Goal: Information Seeking & Learning: Learn about a topic

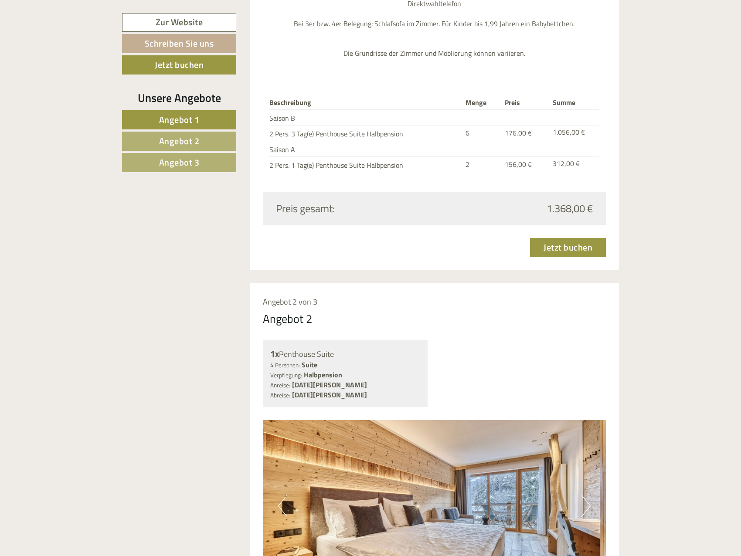
scroll to position [1177, 0]
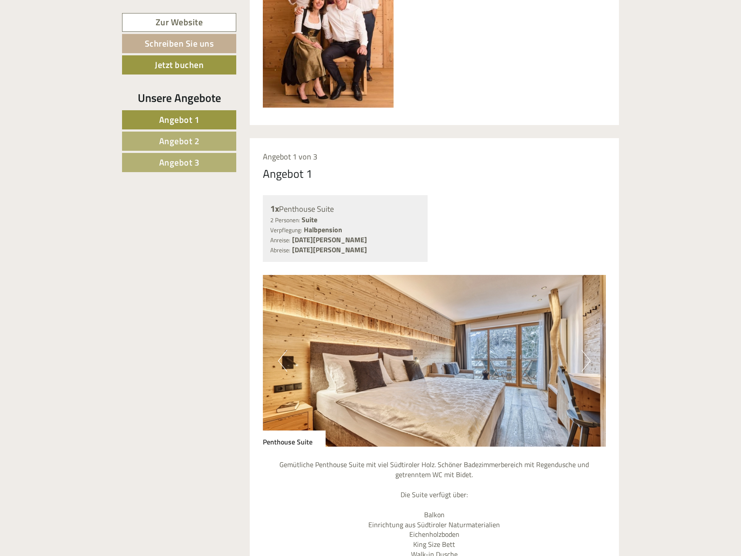
click at [196, 145] on span "Angebot 2" at bounding box center [179, 141] width 41 height 14
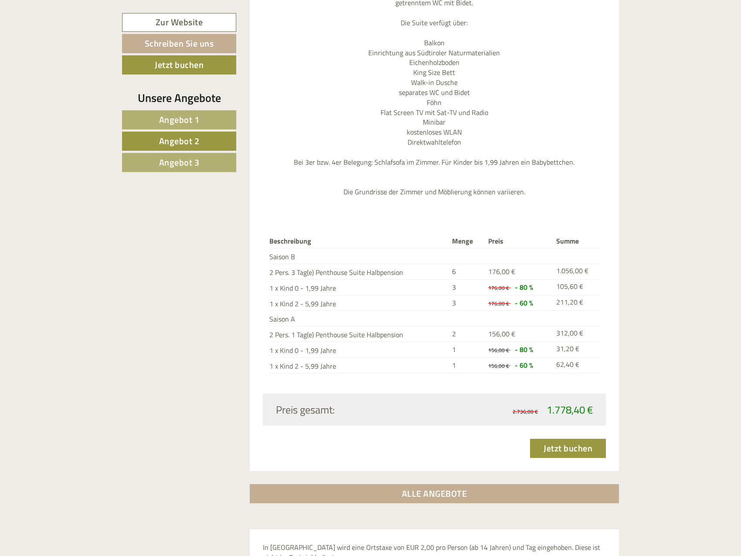
scroll to position [1054, 0]
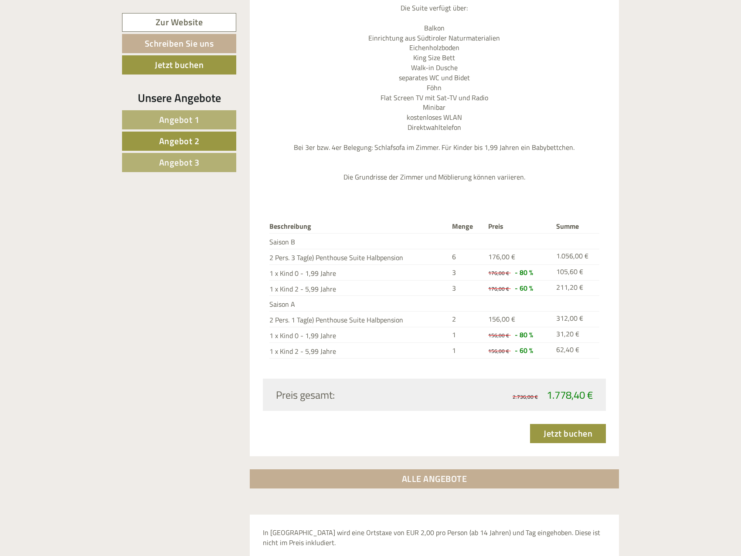
click at [213, 164] on link "Angebot 3" at bounding box center [179, 162] width 114 height 19
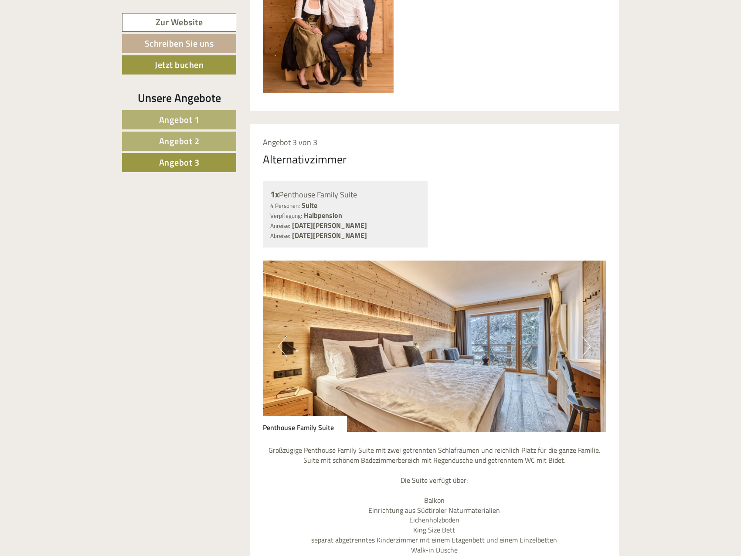
scroll to position [400, 0]
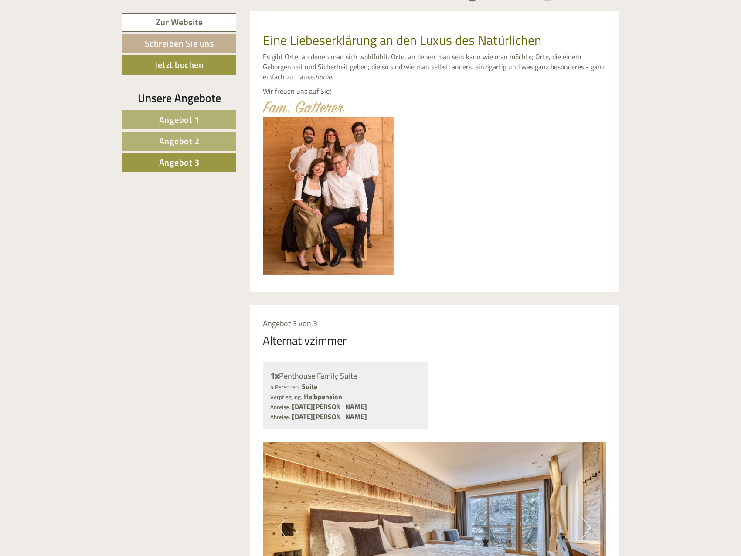
click at [168, 143] on span "Angebot 2" at bounding box center [179, 141] width 41 height 14
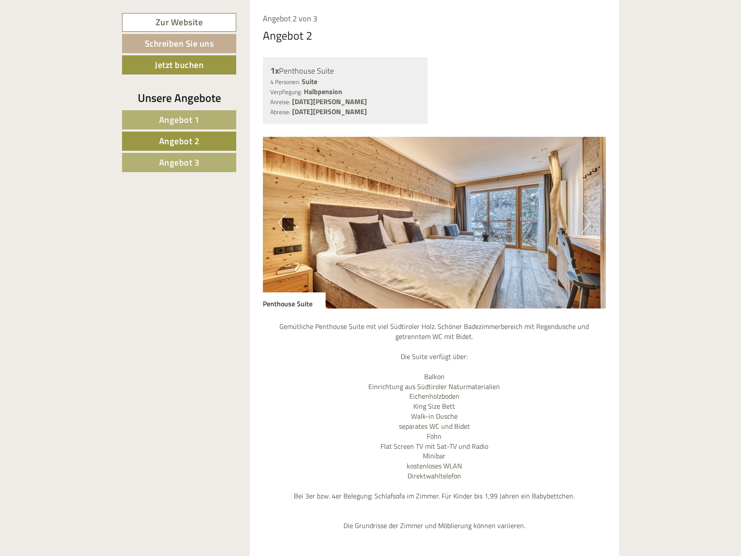
click at [194, 125] on span "Angebot 1" at bounding box center [179, 120] width 41 height 14
click at [187, 164] on span "Angebot 3" at bounding box center [179, 163] width 41 height 14
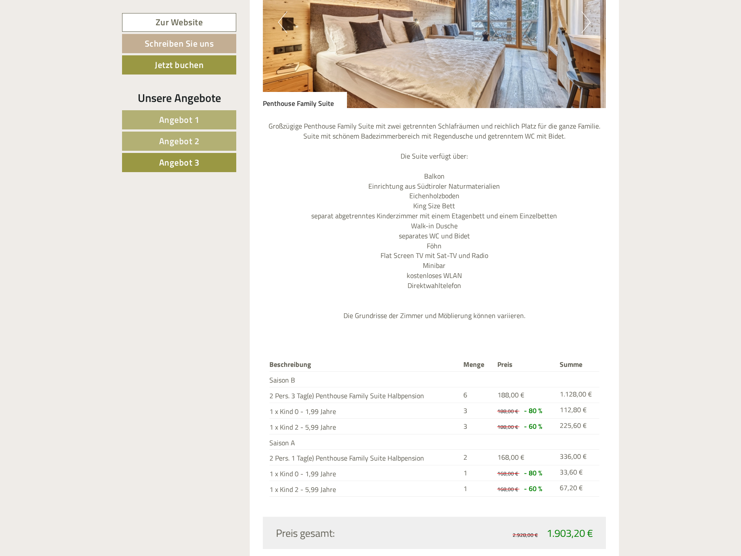
scroll to position [923, 0]
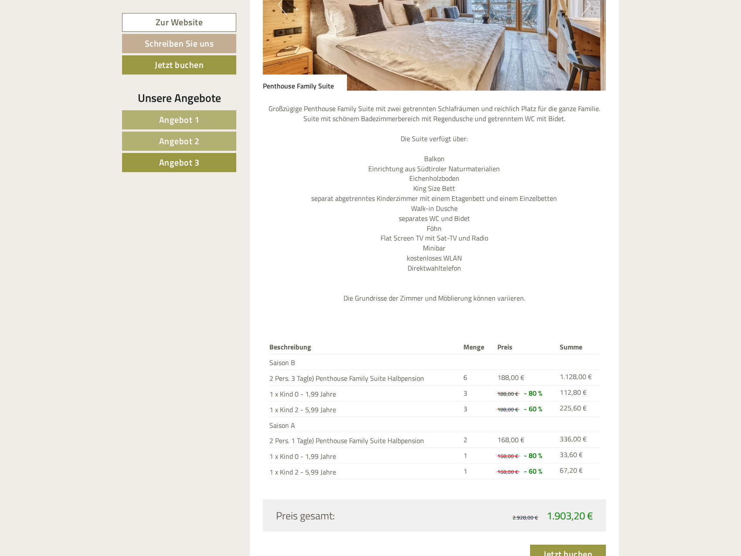
click at [174, 139] on span "Angebot 2" at bounding box center [179, 141] width 41 height 14
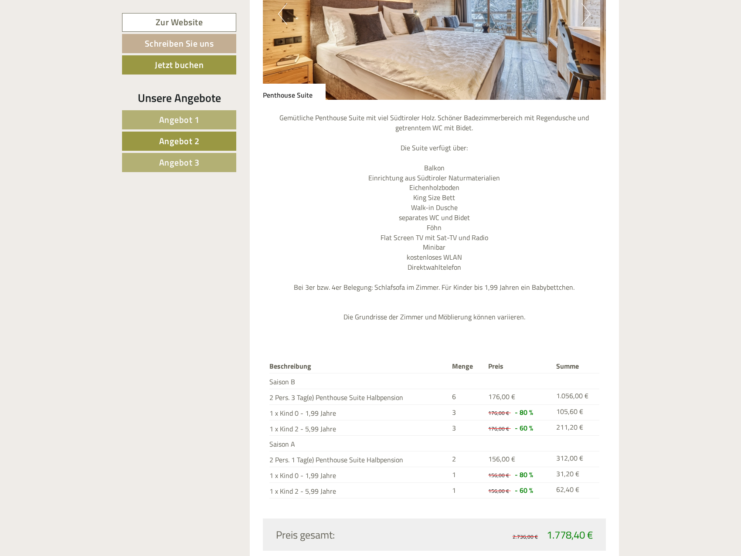
scroll to position [966, 0]
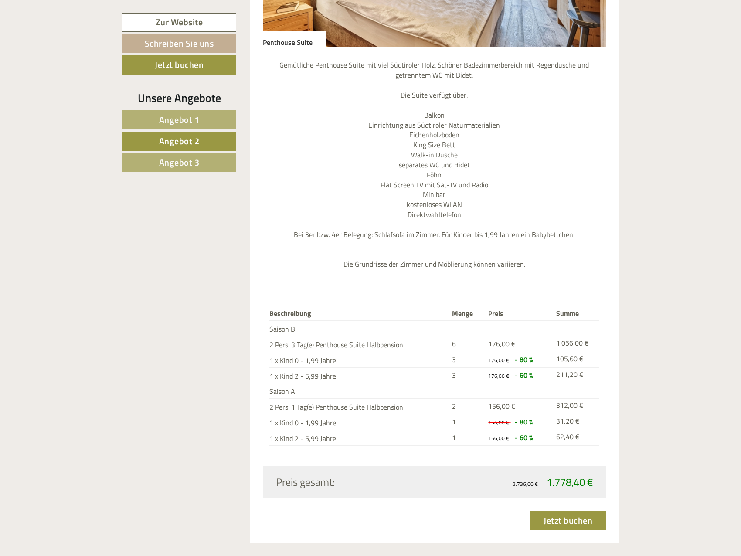
click at [186, 166] on span "Angebot 3" at bounding box center [179, 163] width 41 height 14
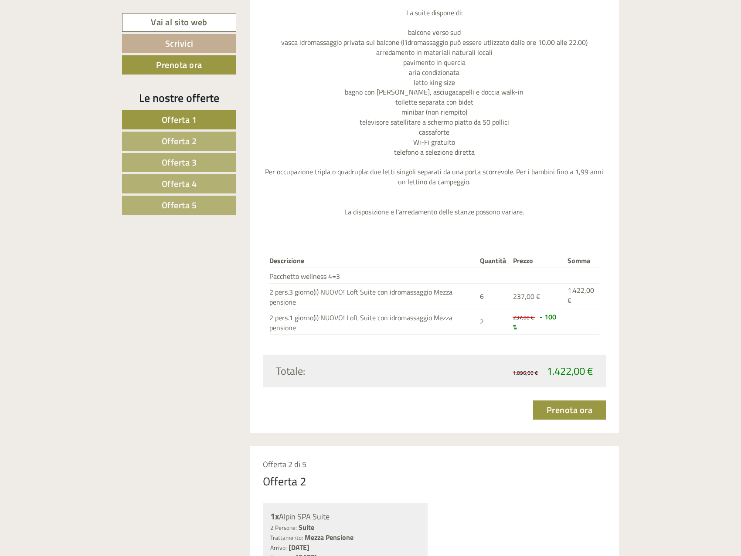
scroll to position [1133, 0]
